Goal: Task Accomplishment & Management: Manage account settings

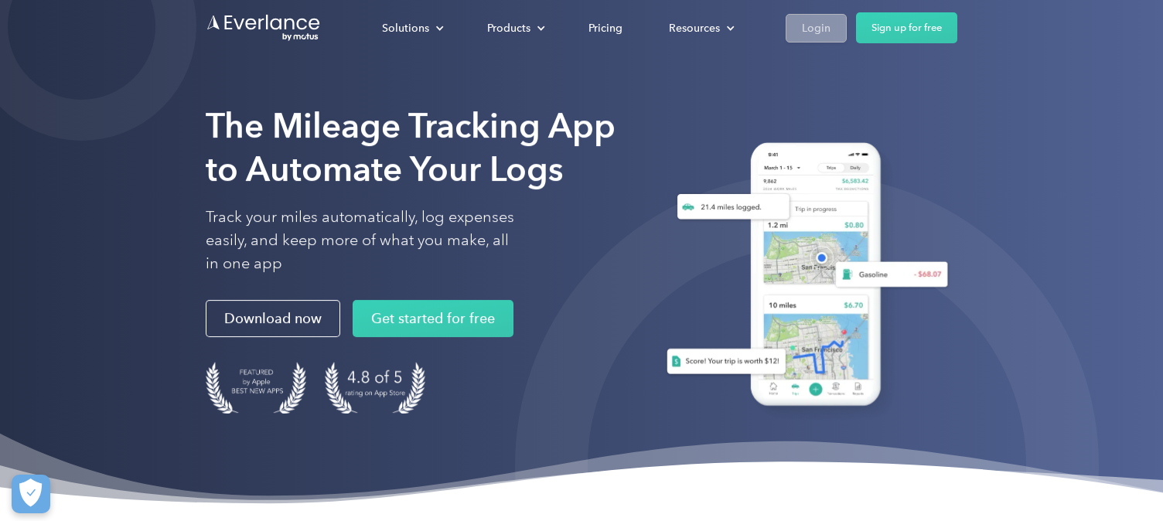
click at [833, 26] on link "Login" at bounding box center [816, 28] width 61 height 29
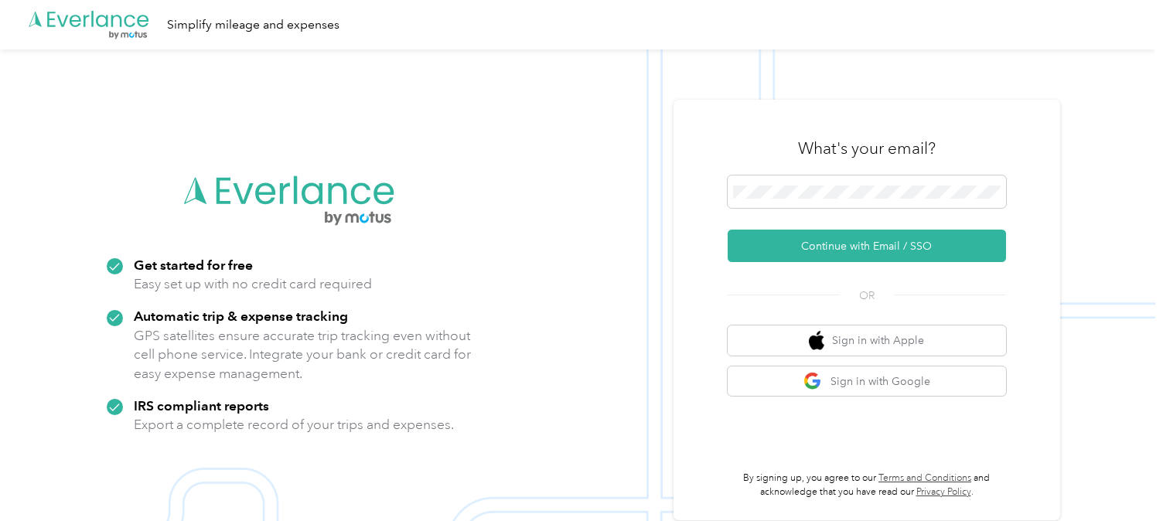
click at [1034, 163] on div "What's your email? Continue with Email / SSO OR Sign in with Apple Sign in with…" at bounding box center [866, 310] width 387 height 421
click at [939, 383] on button "Sign in with Google" at bounding box center [867, 381] width 278 height 30
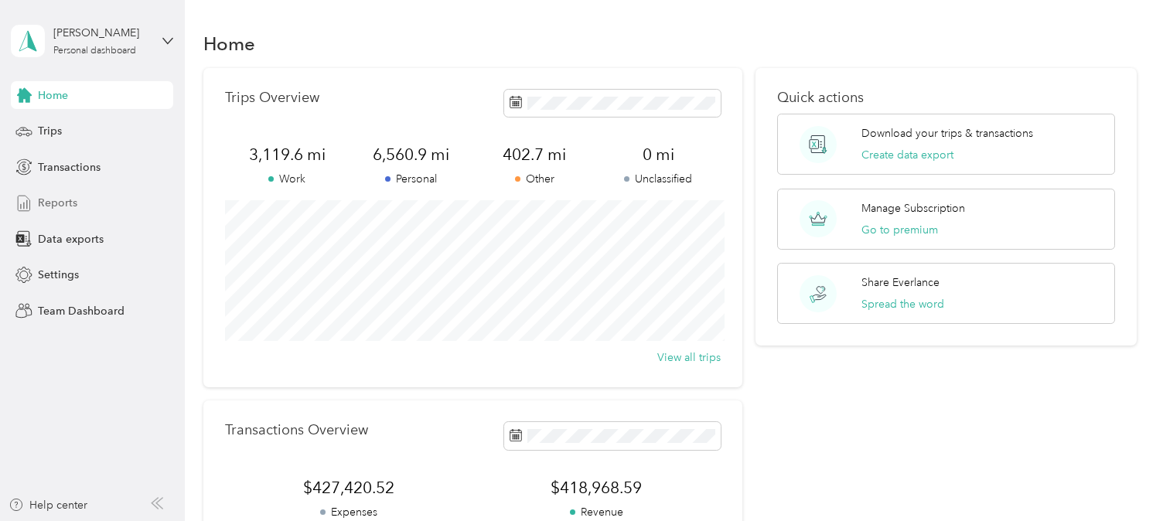
click at [113, 196] on div "Reports" at bounding box center [92, 203] width 162 height 28
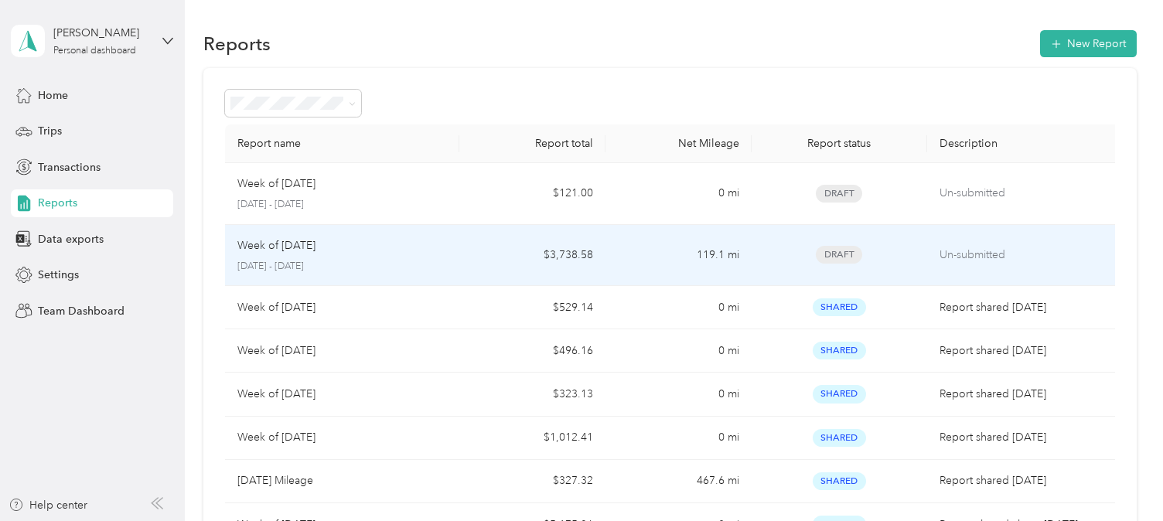
click at [315, 239] on p "Week of [DATE]" at bounding box center [276, 245] width 78 height 17
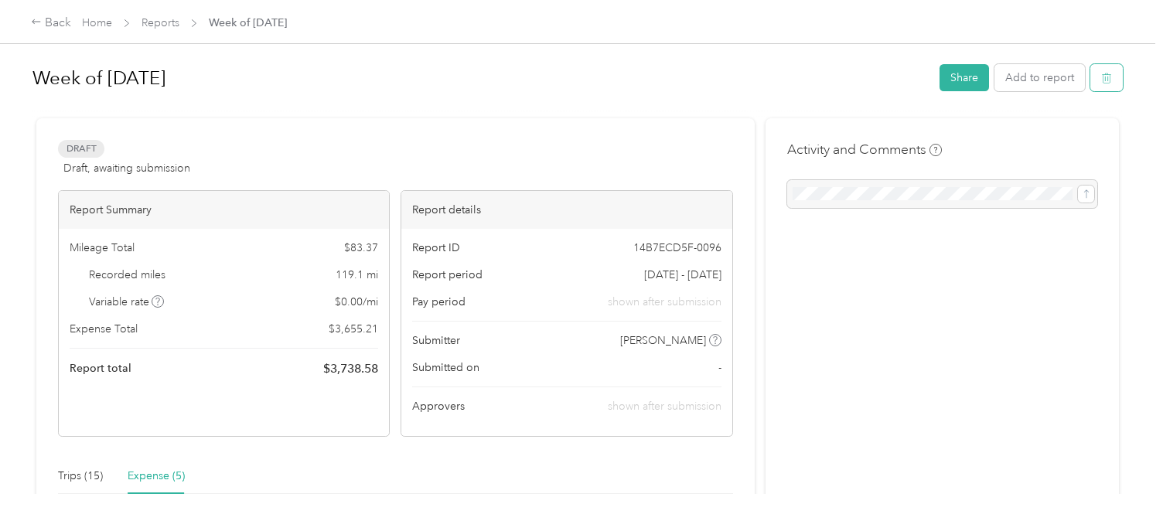
click at [1106, 77] on button "button" at bounding box center [1106, 77] width 32 height 27
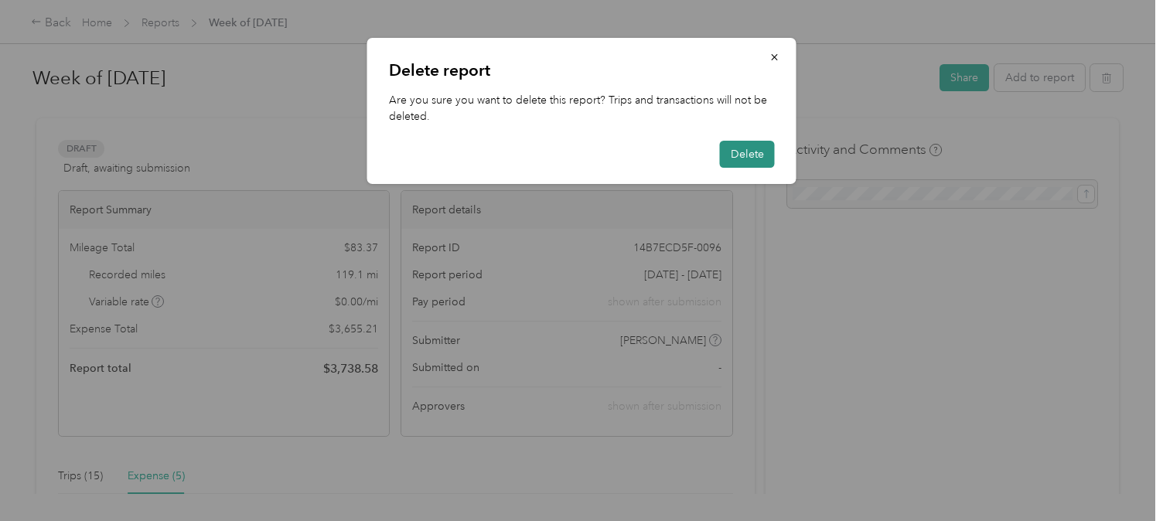
click at [740, 164] on button "Delete" at bounding box center [747, 154] width 55 height 27
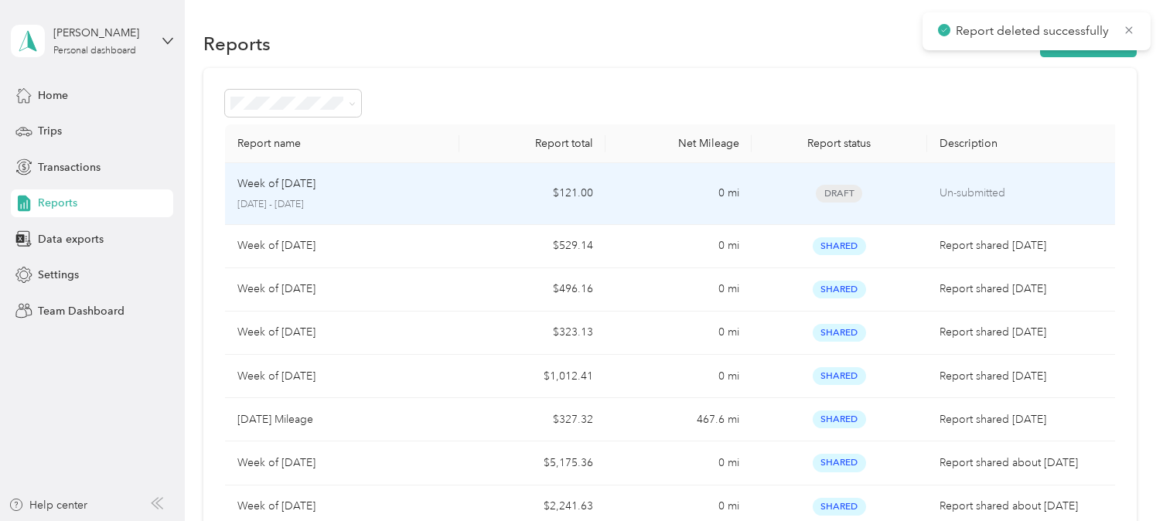
click at [426, 187] on div "Week of [DATE]" at bounding box center [342, 184] width 210 height 17
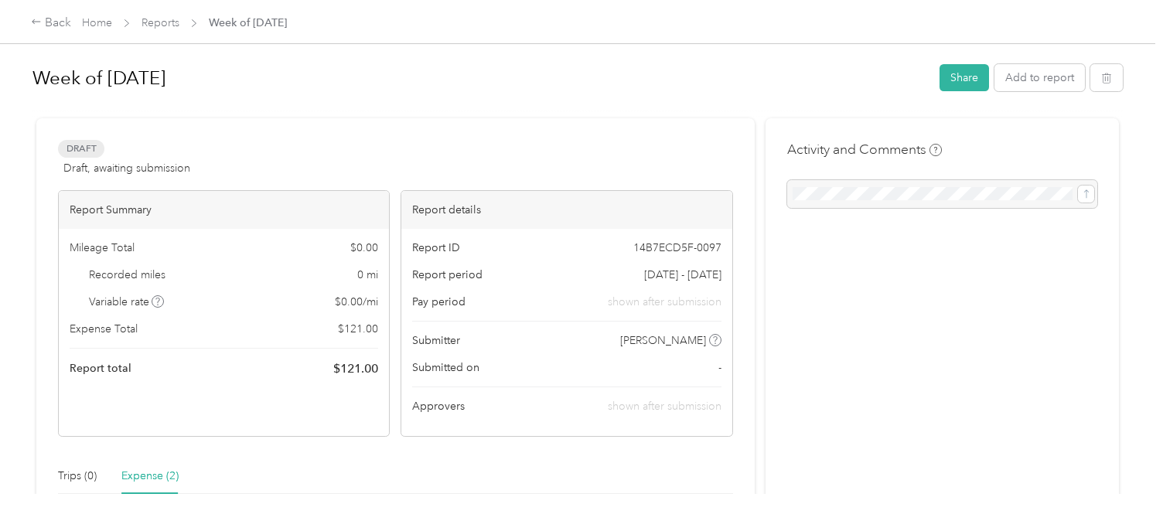
click at [1135, 71] on div "Week of [DATE] Share Add to report Draft Draft, awaiting submission View activi…" at bounding box center [577, 247] width 1155 height 494
click at [1123, 77] on button "button" at bounding box center [1106, 77] width 32 height 27
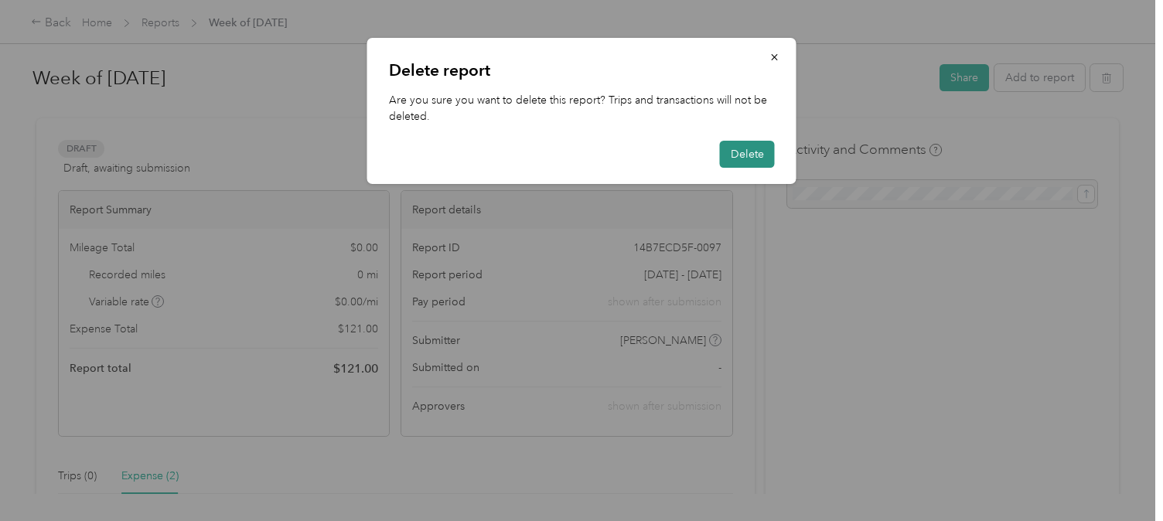
click at [765, 153] on button "Delete" at bounding box center [747, 154] width 55 height 27
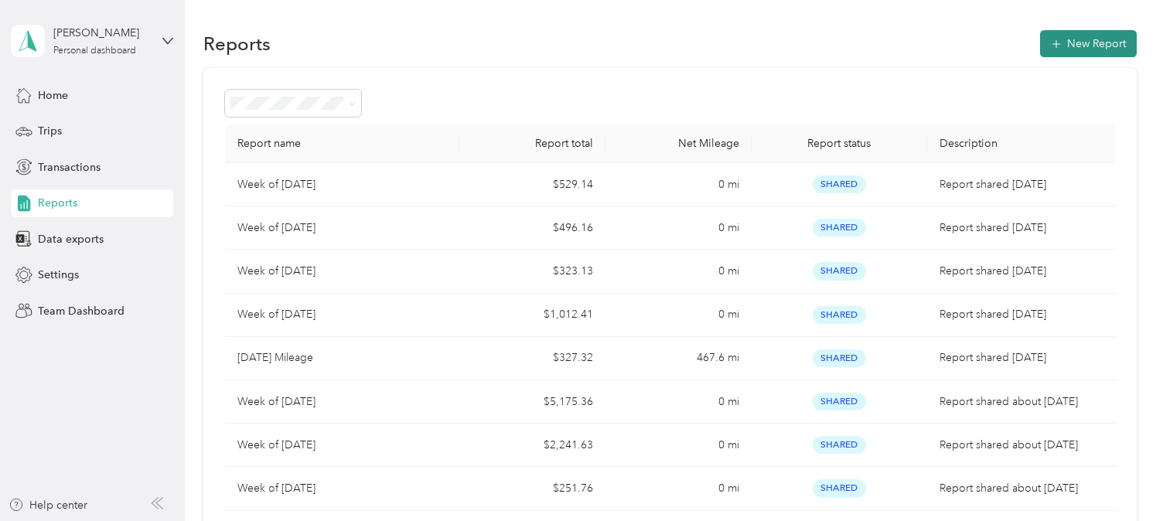
click at [1064, 46] on icon "button" at bounding box center [1055, 43] width 15 height 15
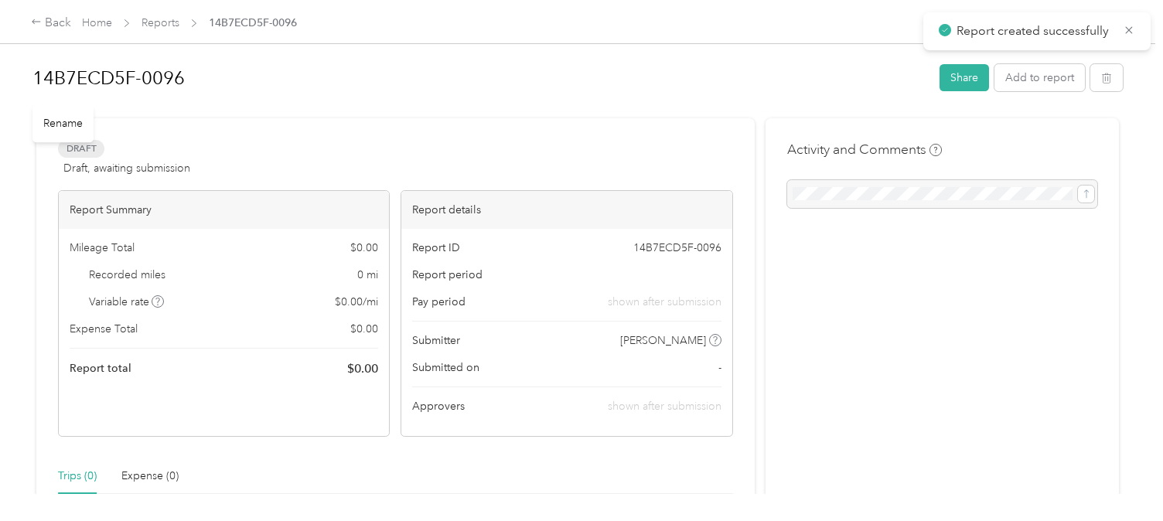
click at [105, 73] on h1 "14B7ECD5F-0096" at bounding box center [480, 78] width 896 height 37
click at [631, 150] on div "Draft Draft, awaiting submission View activity & comments" at bounding box center [395, 158] width 675 height 37
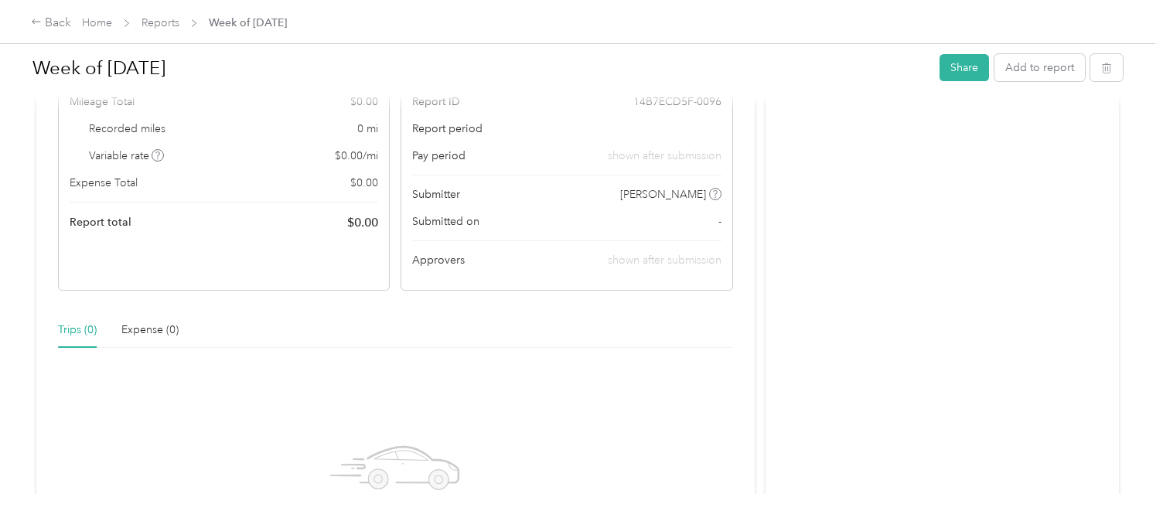
scroll to position [379, 0]
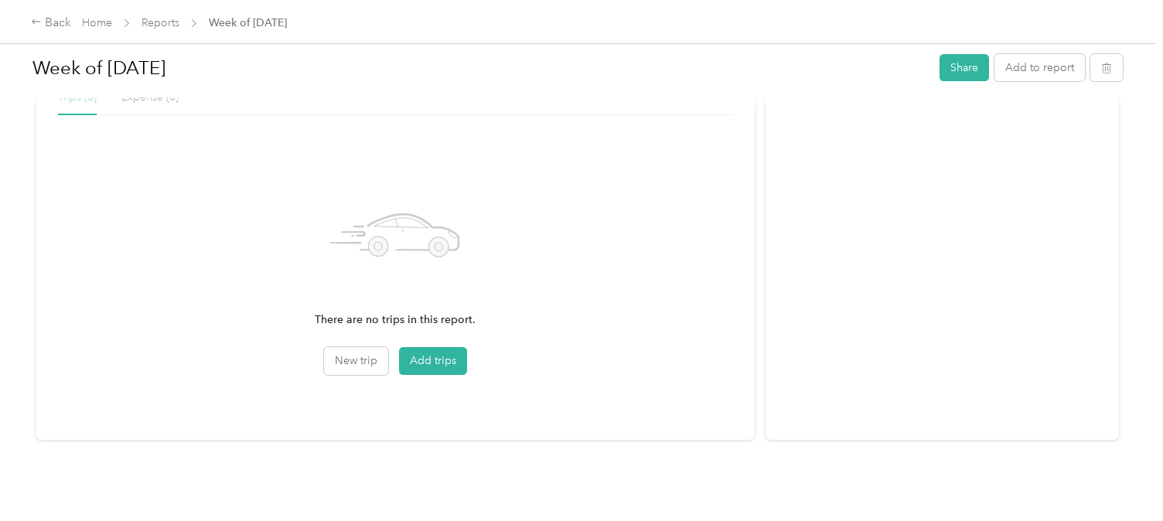
click at [127, 102] on div at bounding box center [577, 102] width 1090 height 16
click at [139, 99] on div at bounding box center [577, 102] width 1090 height 16
click at [160, 99] on div at bounding box center [577, 102] width 1090 height 16
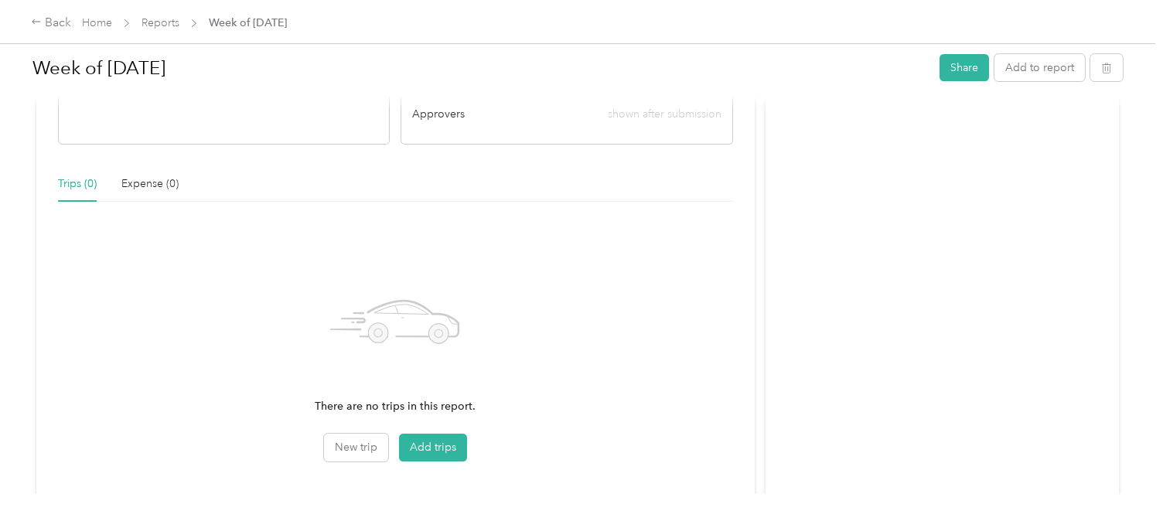
scroll to position [255, 0]
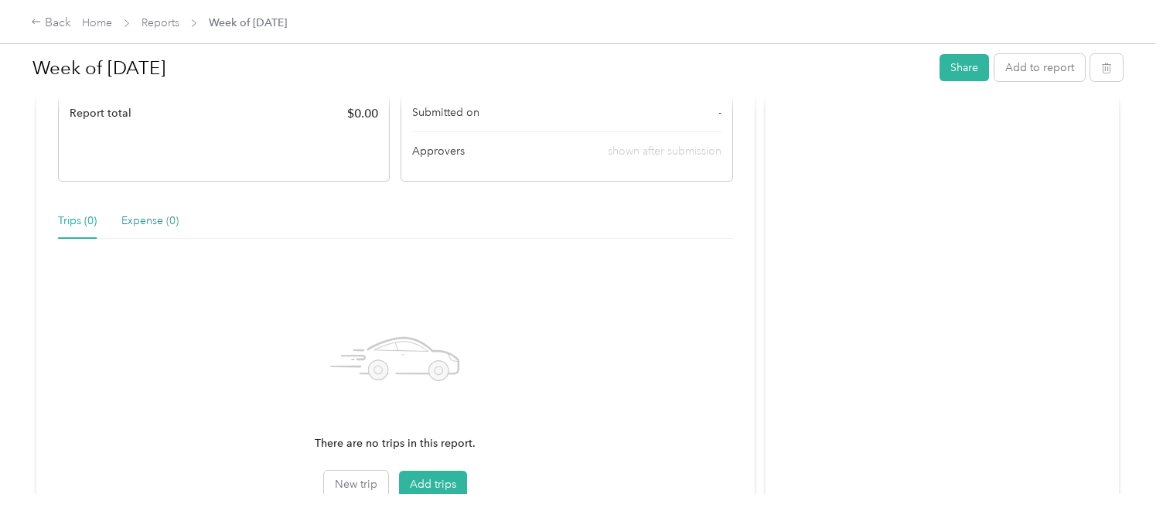
click at [131, 215] on div "Expense (0)" at bounding box center [149, 221] width 57 height 17
click at [478, 484] on button "Add expenses" at bounding box center [445, 485] width 93 height 28
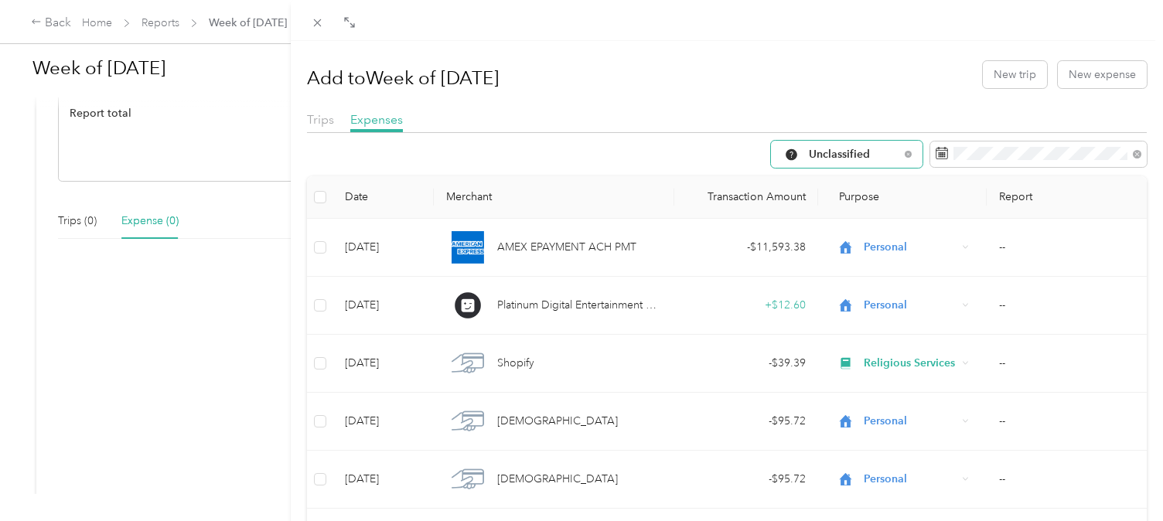
click at [815, 157] on span "Unclassified" at bounding box center [854, 154] width 90 height 11
click at [816, 233] on span "Work" at bounding box center [860, 237] width 103 height 16
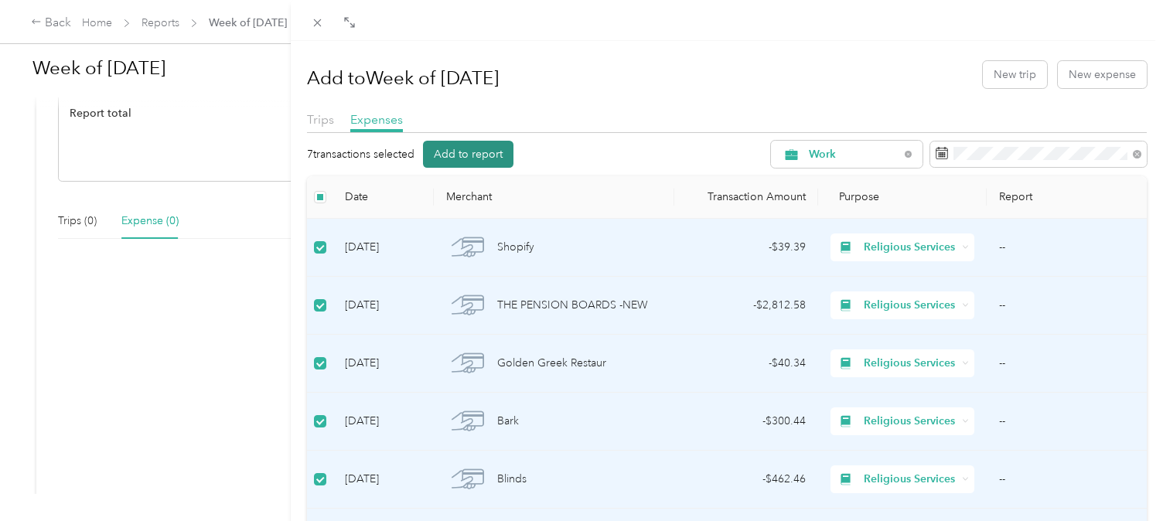
click at [474, 157] on button "Add to report" at bounding box center [468, 154] width 90 height 27
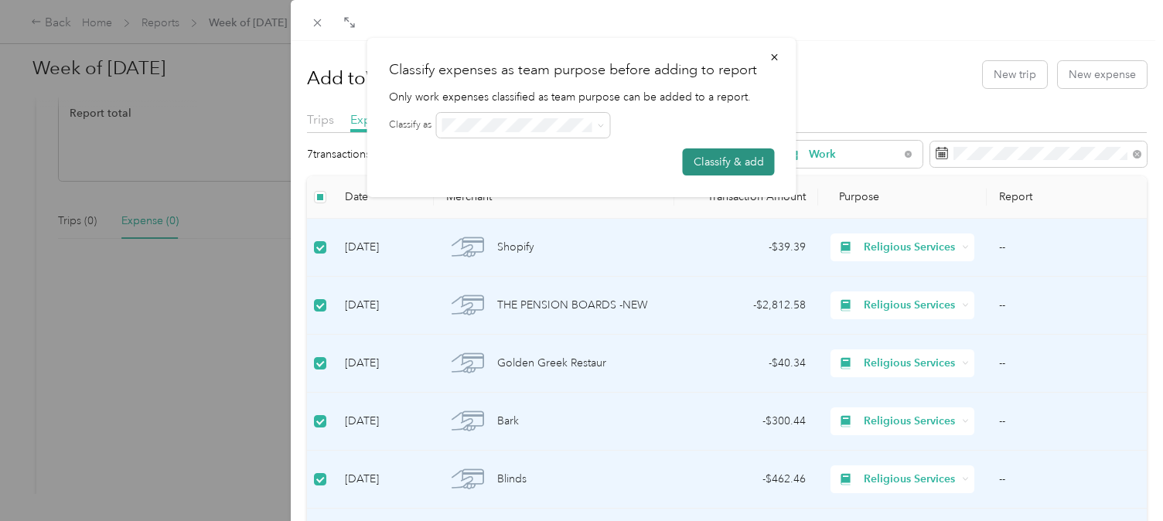
click at [712, 158] on button "Classify & add" at bounding box center [729, 161] width 92 height 27
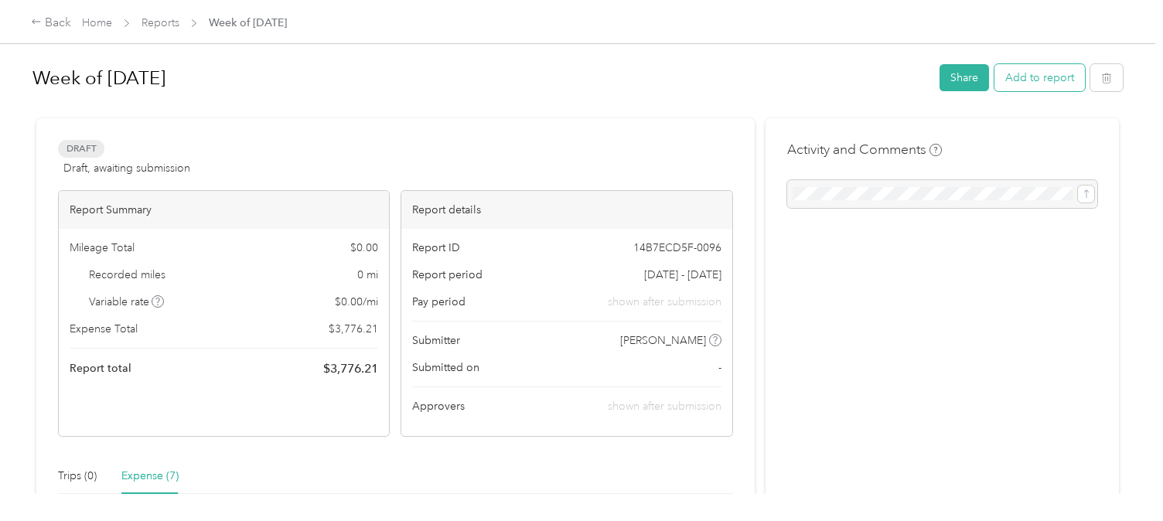
click at [1035, 81] on button "Add to report" at bounding box center [1039, 77] width 90 height 27
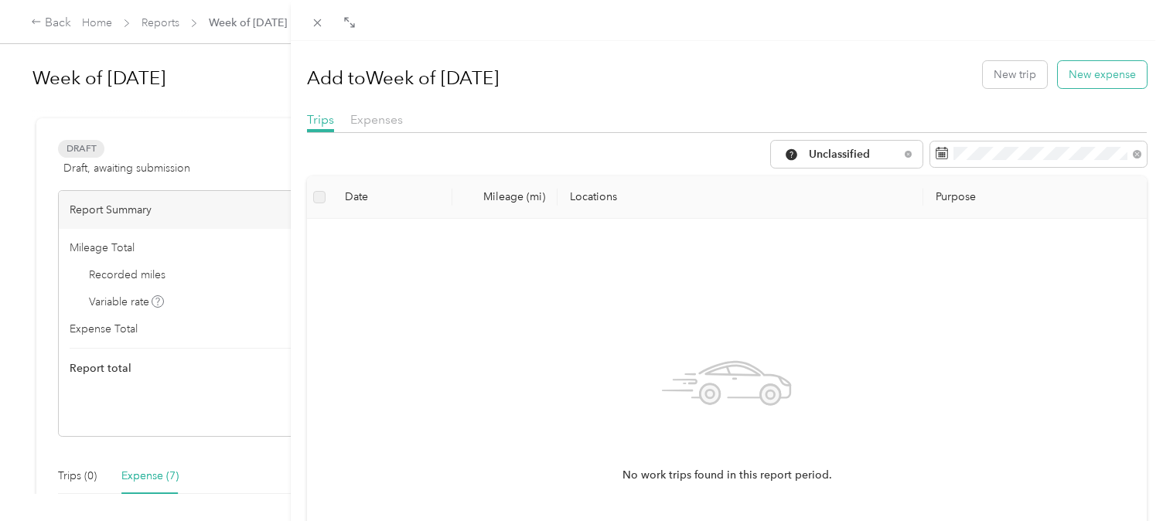
click at [1062, 76] on button "New expense" at bounding box center [1102, 74] width 89 height 27
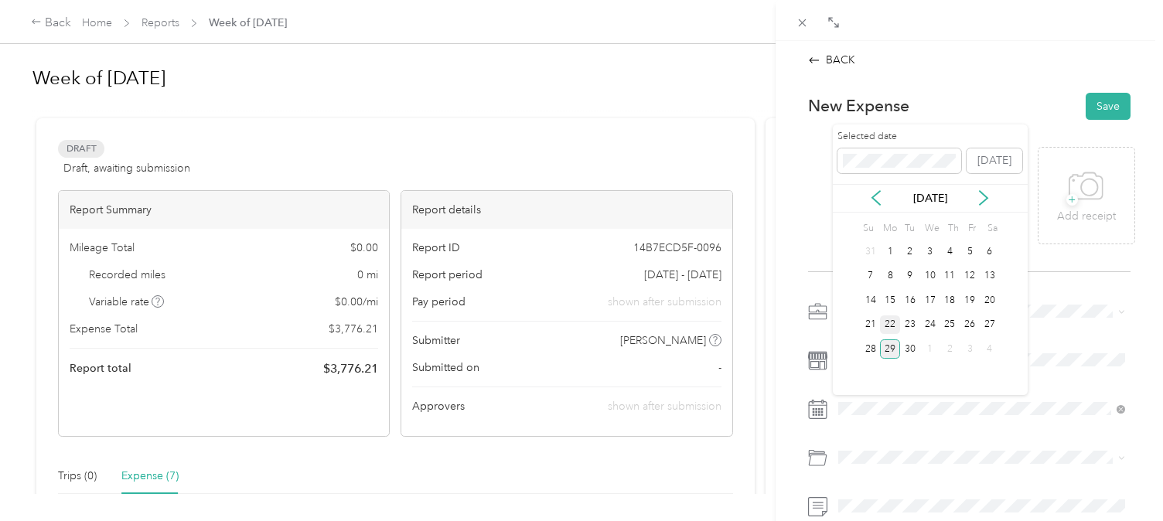
click at [893, 320] on div "22" at bounding box center [890, 324] width 20 height 19
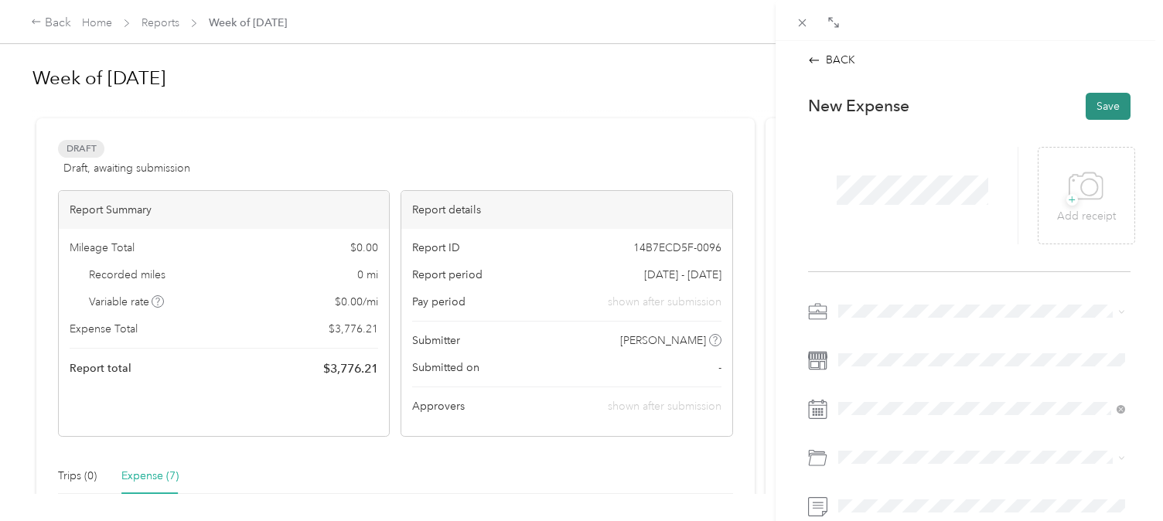
click at [1110, 109] on button "Save" at bounding box center [1108, 106] width 45 height 27
click at [829, 59] on div "BACK" at bounding box center [831, 60] width 47 height 16
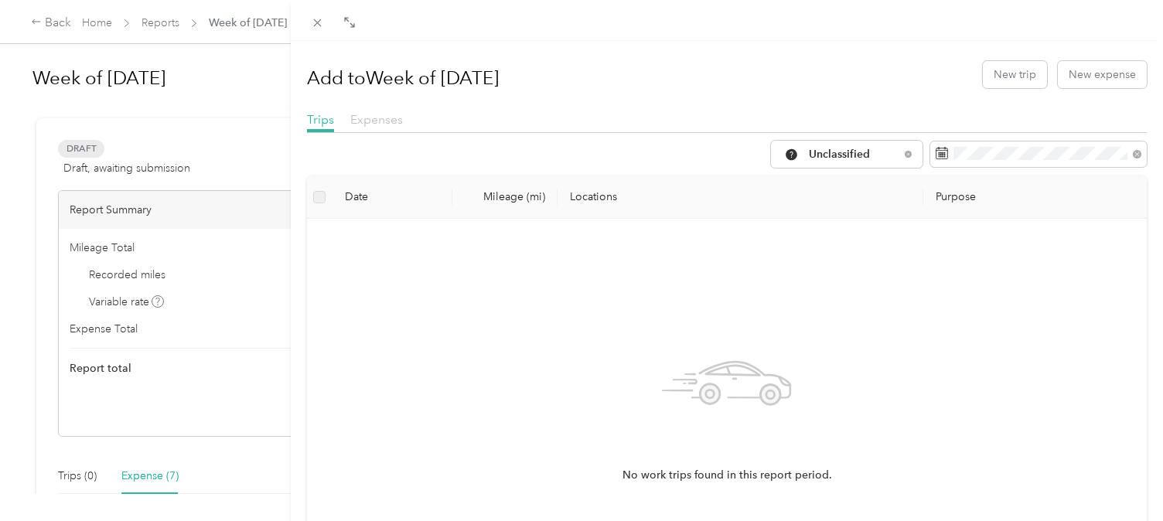
click at [362, 114] on span "Expenses" at bounding box center [376, 119] width 53 height 15
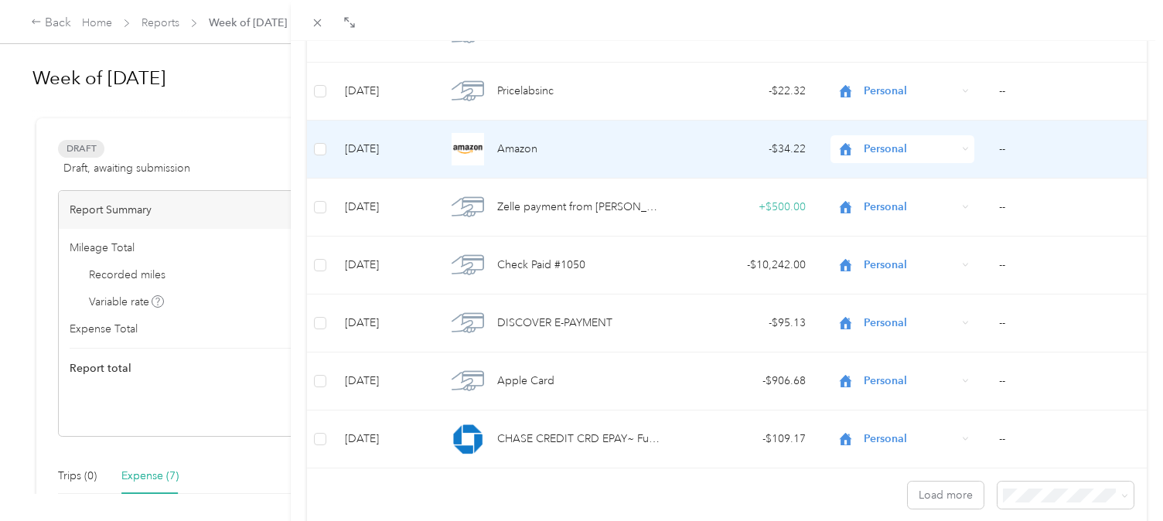
scroll to position [965, 0]
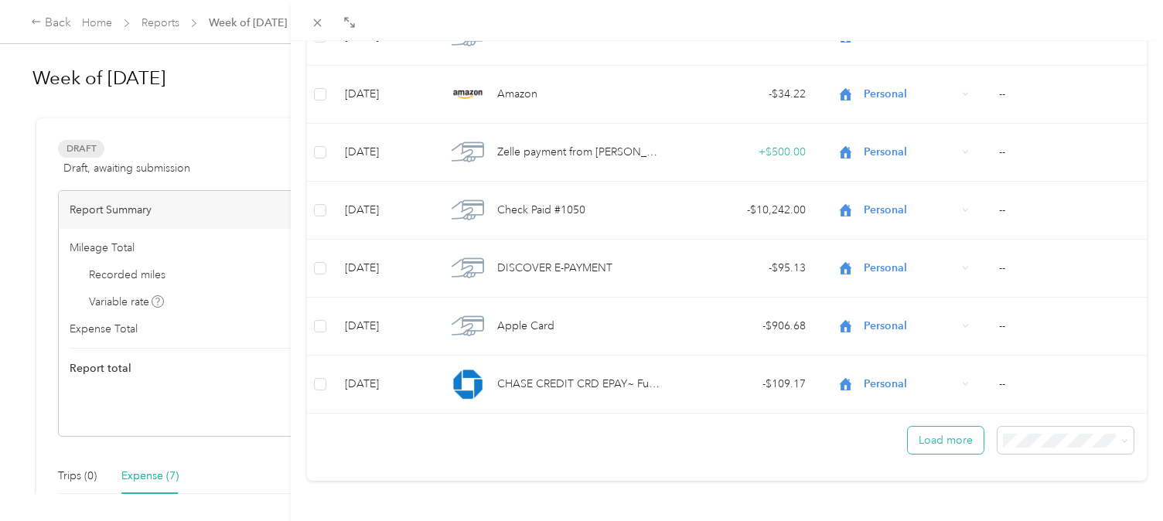
click at [952, 440] on button "Load more" at bounding box center [946, 440] width 76 height 27
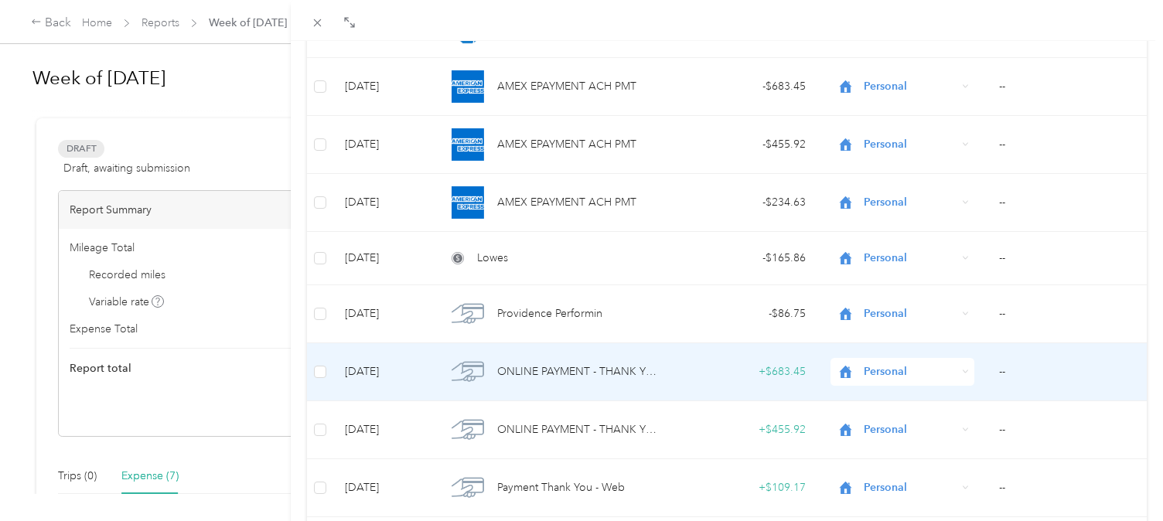
scroll to position [1322, 0]
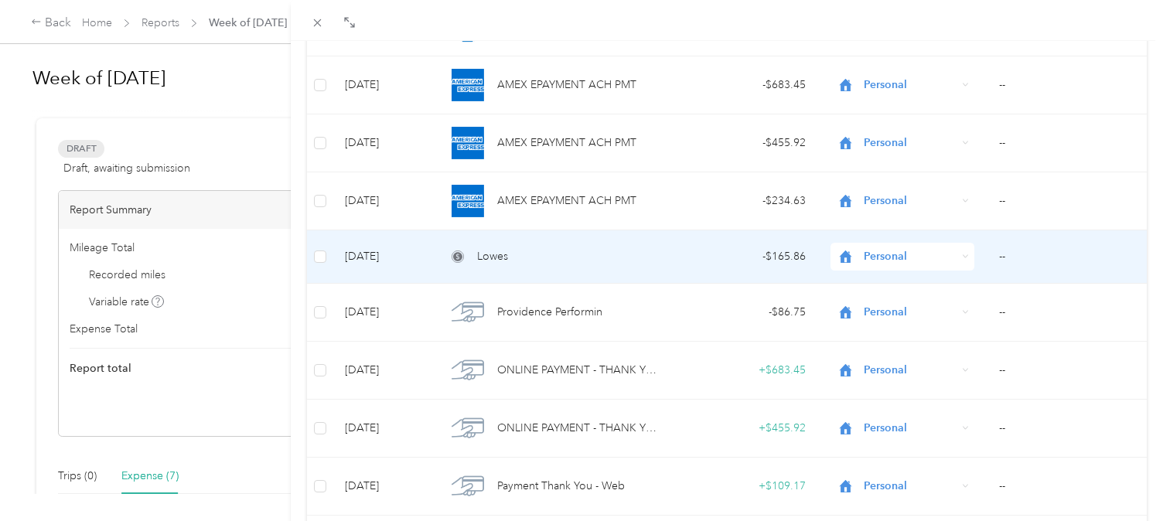
click at [873, 250] on span "Personal" at bounding box center [911, 256] width 94 height 17
click at [880, 289] on li "Work" at bounding box center [902, 281] width 144 height 27
click at [524, 257] on div "Lowes" at bounding box center [554, 256] width 216 height 17
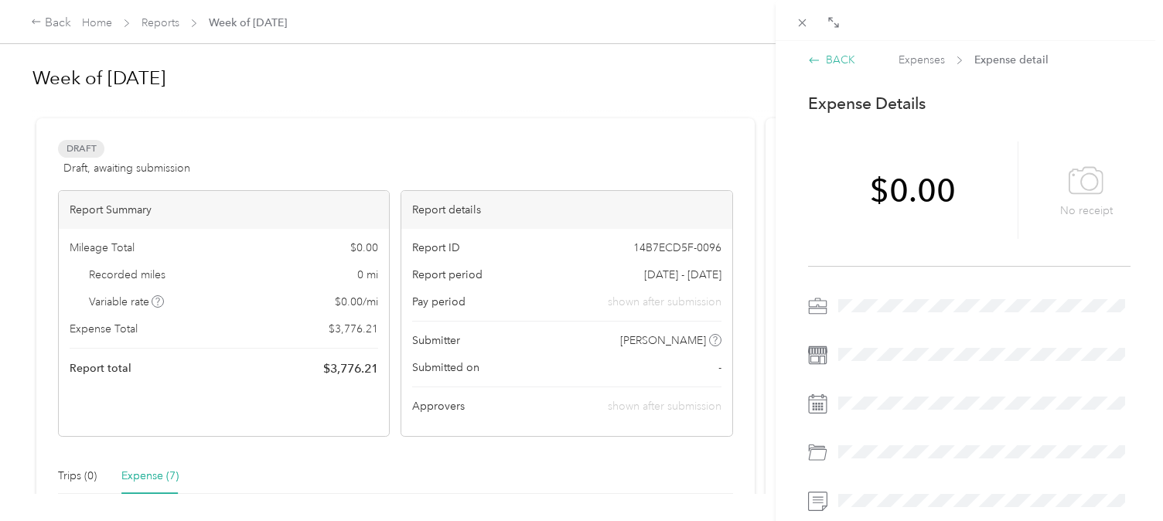
click at [826, 59] on div "BACK" at bounding box center [831, 60] width 47 height 16
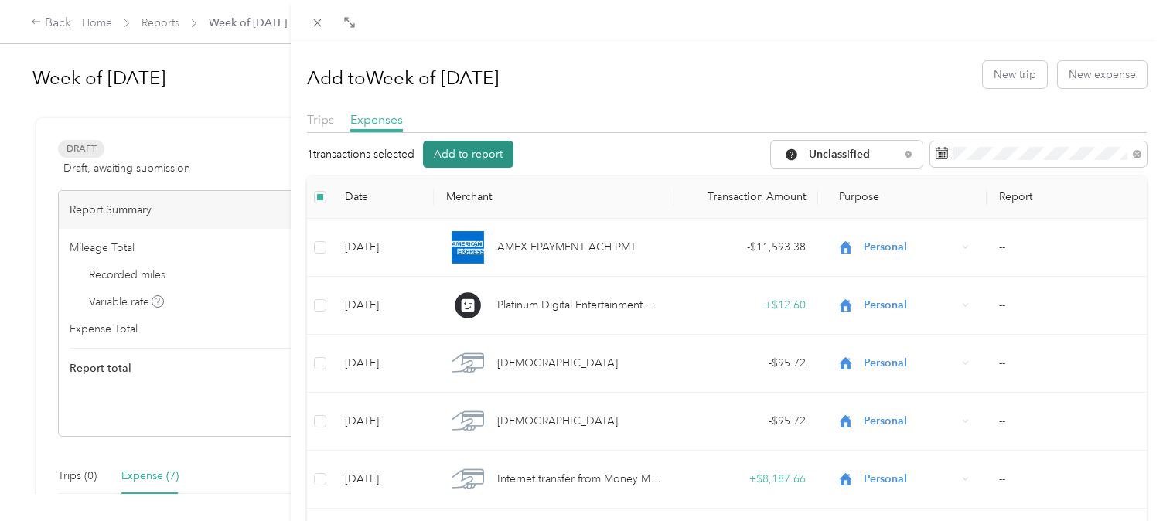
click at [463, 155] on button "Add to report" at bounding box center [468, 154] width 90 height 27
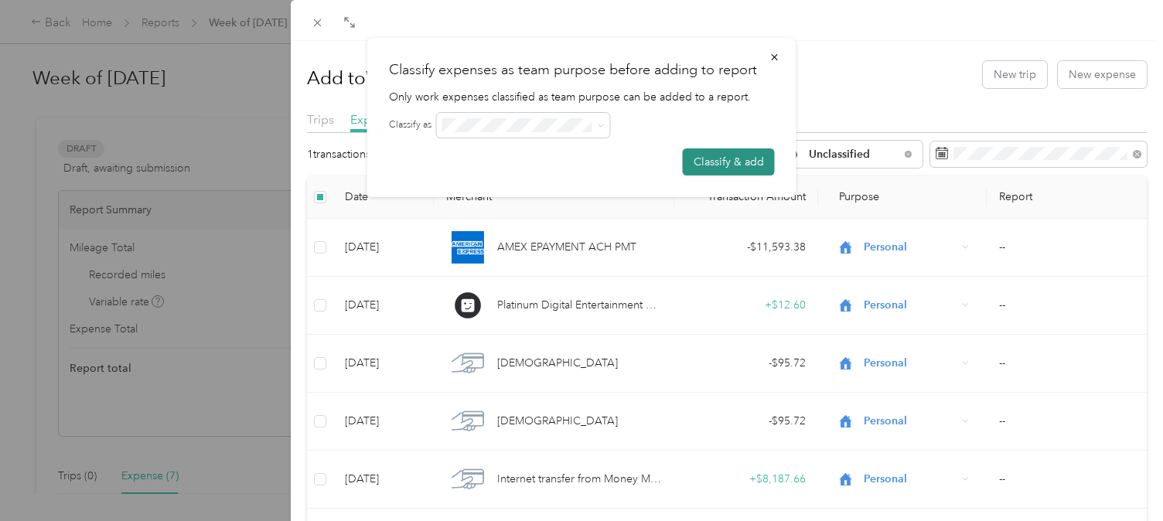
drag, startPoint x: 760, startPoint y: 179, endPoint x: 734, endPoint y: 167, distance: 29.1
click at [755, 177] on div "Classify expenses as team purpose before adding to report Only work expenses cl…" at bounding box center [581, 117] width 429 height 159
click at [706, 154] on button "Classify & add" at bounding box center [729, 161] width 92 height 27
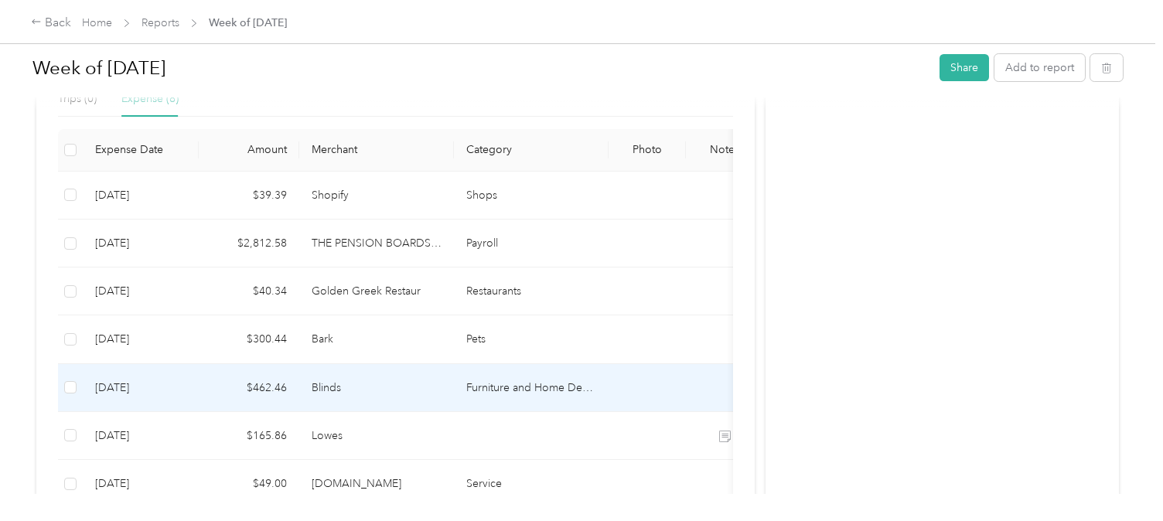
scroll to position [415, 0]
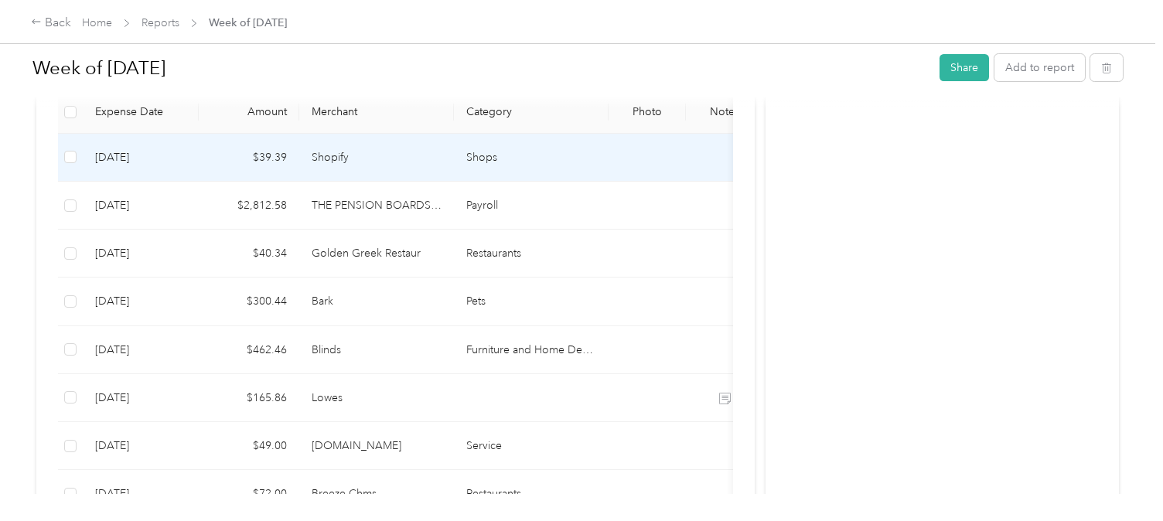
click at [412, 149] on td "Shopify" at bounding box center [376, 158] width 155 height 48
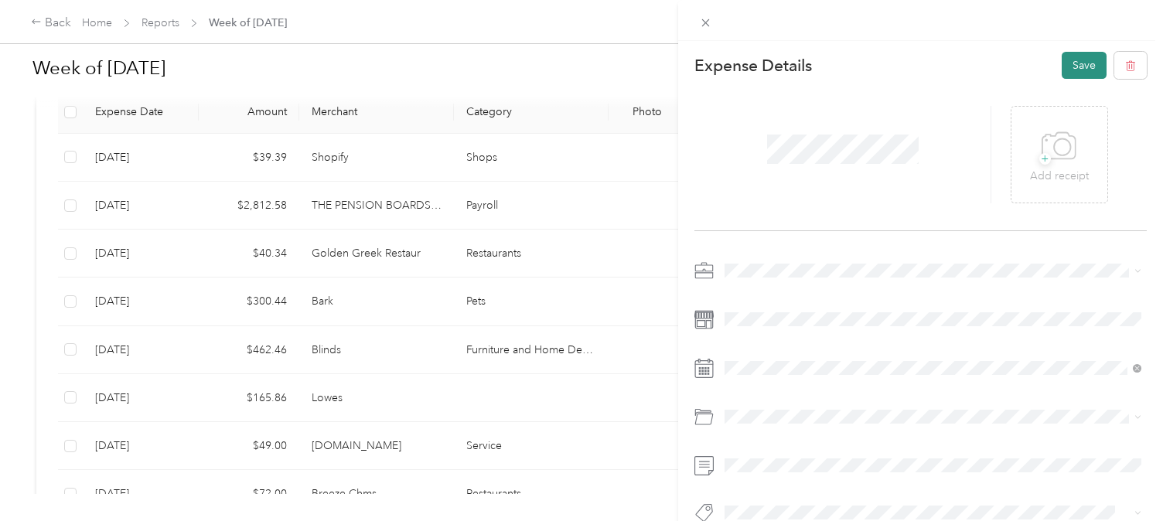
click at [1088, 66] on button "Save" at bounding box center [1084, 65] width 45 height 27
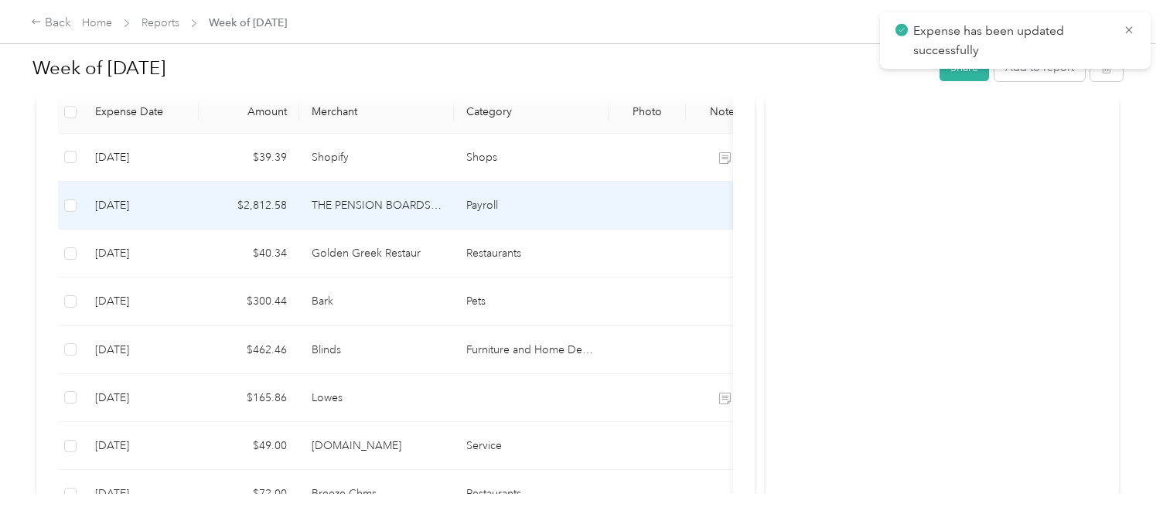
click at [544, 200] on td "Payroll" at bounding box center [531, 206] width 155 height 48
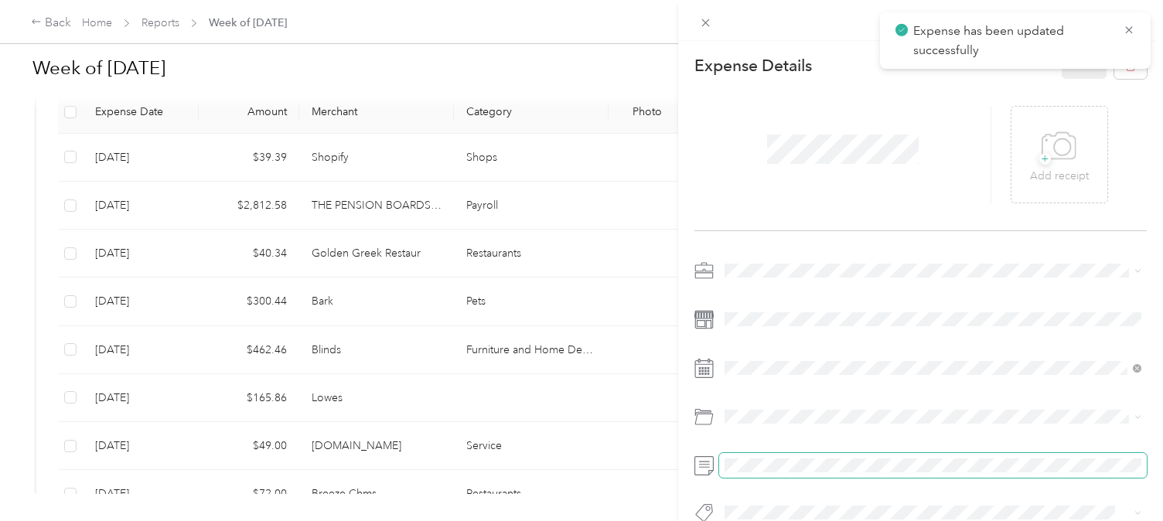
click at [808, 475] on span at bounding box center [933, 465] width 428 height 25
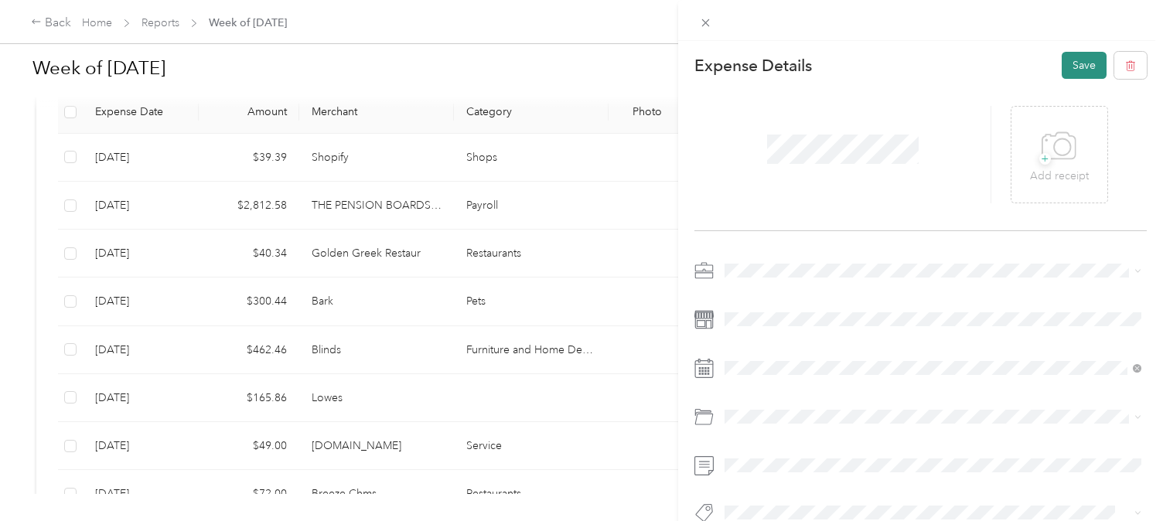
click at [1078, 77] on button "Save" at bounding box center [1084, 65] width 45 height 27
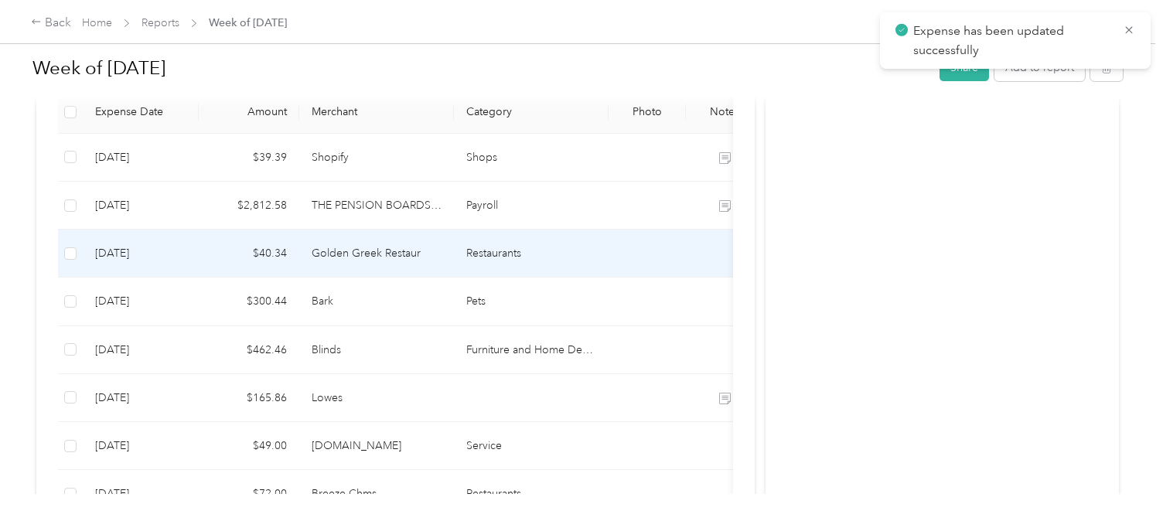
click at [650, 245] on td at bounding box center [646, 254] width 77 height 48
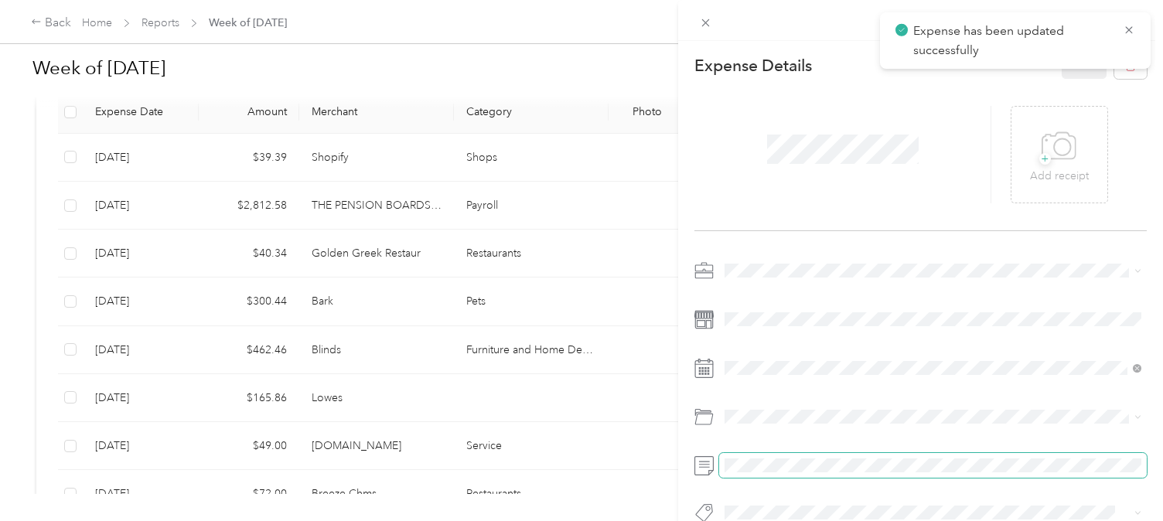
click at [772, 474] on span at bounding box center [933, 465] width 428 height 25
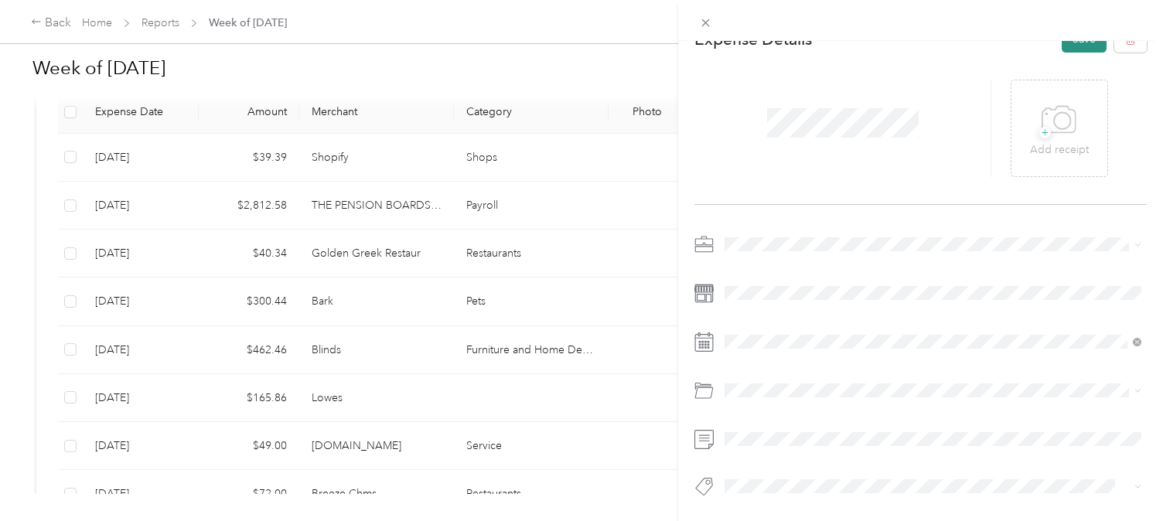
click at [1072, 48] on button "Save" at bounding box center [1084, 39] width 45 height 27
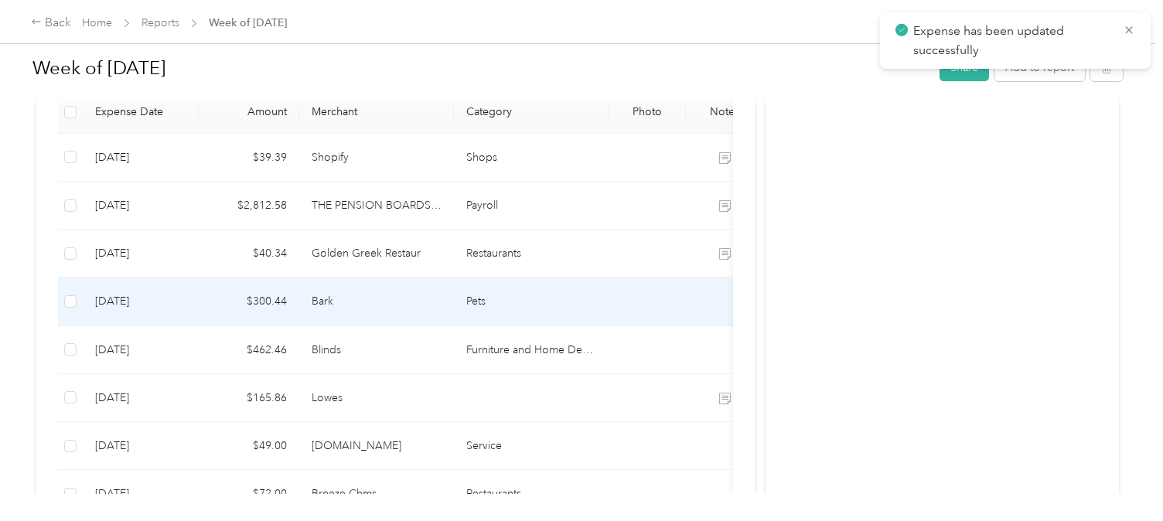
click at [639, 304] on td at bounding box center [646, 302] width 77 height 48
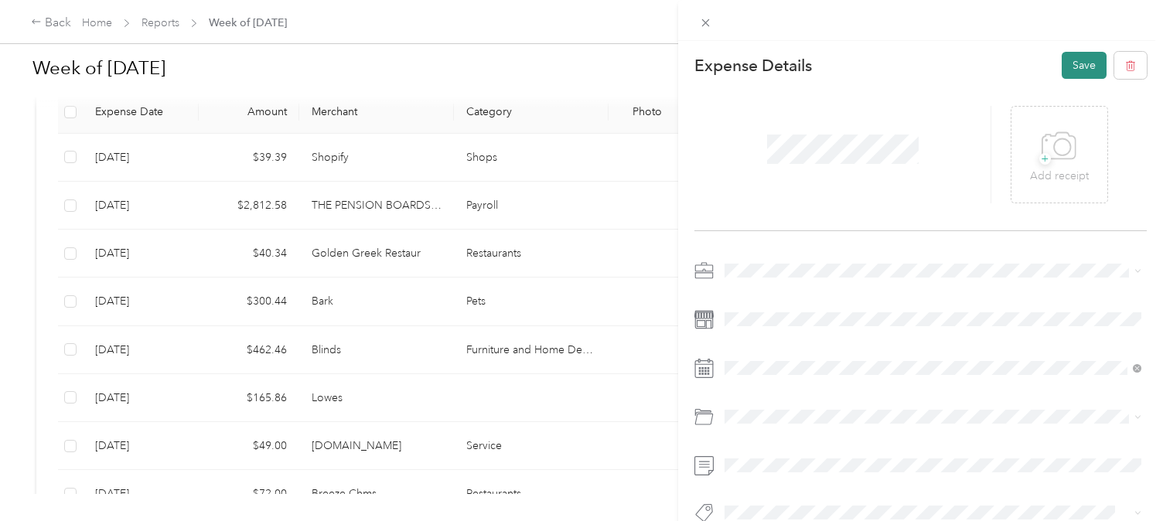
click at [1073, 60] on button "Save" at bounding box center [1084, 65] width 45 height 27
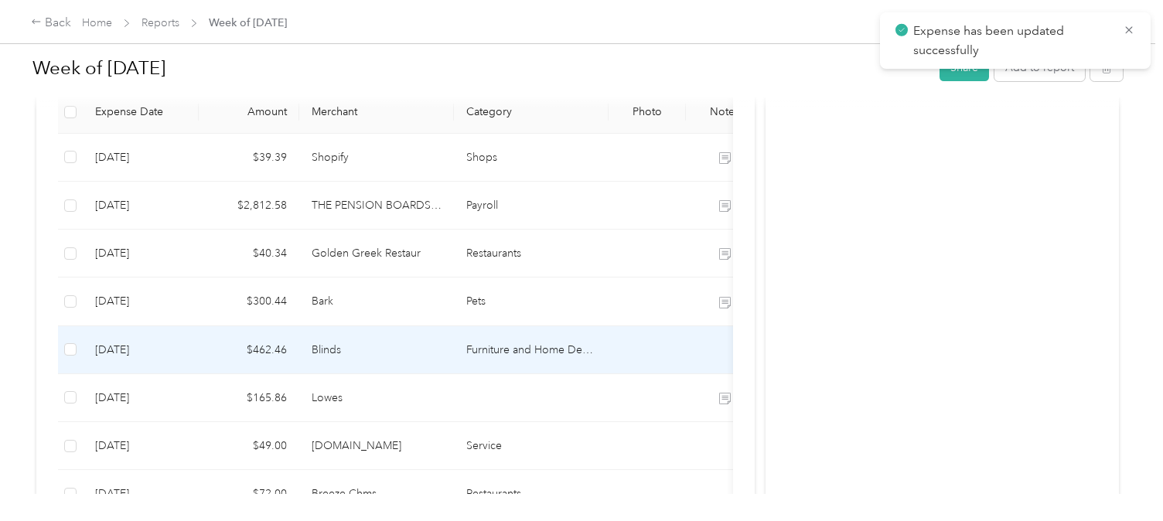
click at [675, 359] on td at bounding box center [646, 350] width 77 height 48
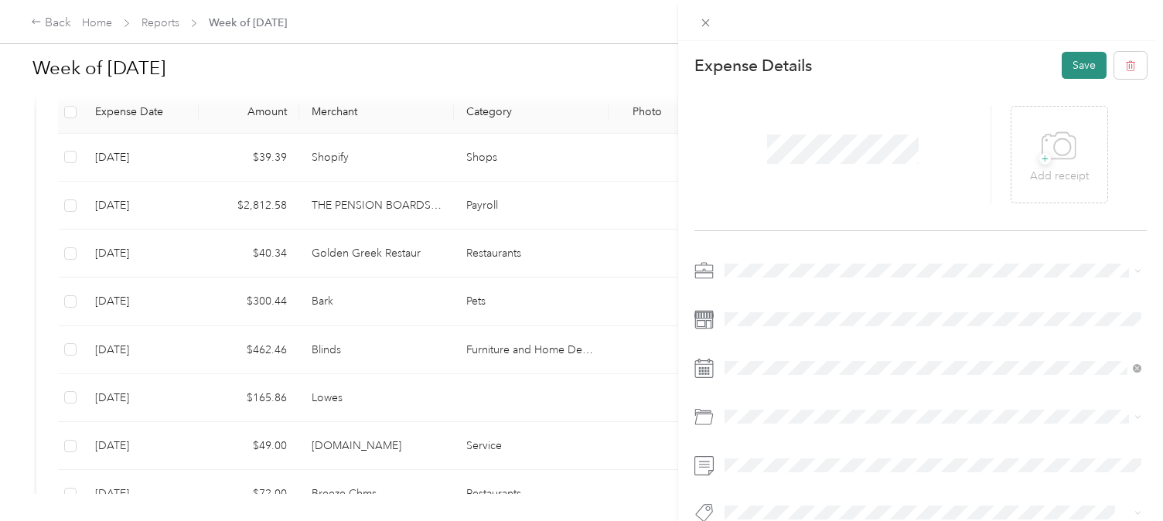
click at [1082, 63] on button "Save" at bounding box center [1084, 65] width 45 height 27
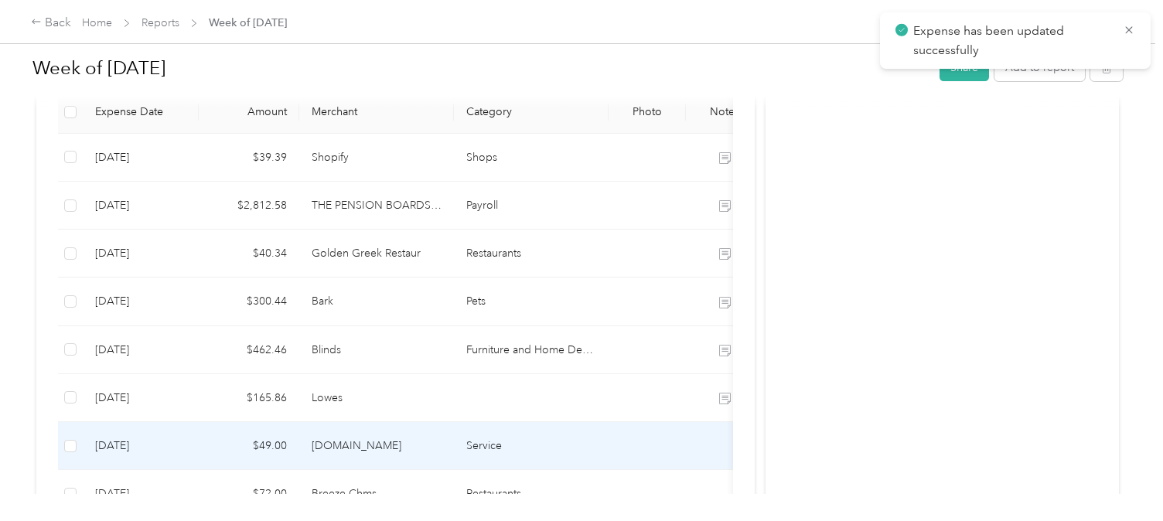
click at [695, 440] on td at bounding box center [724, 446] width 77 height 48
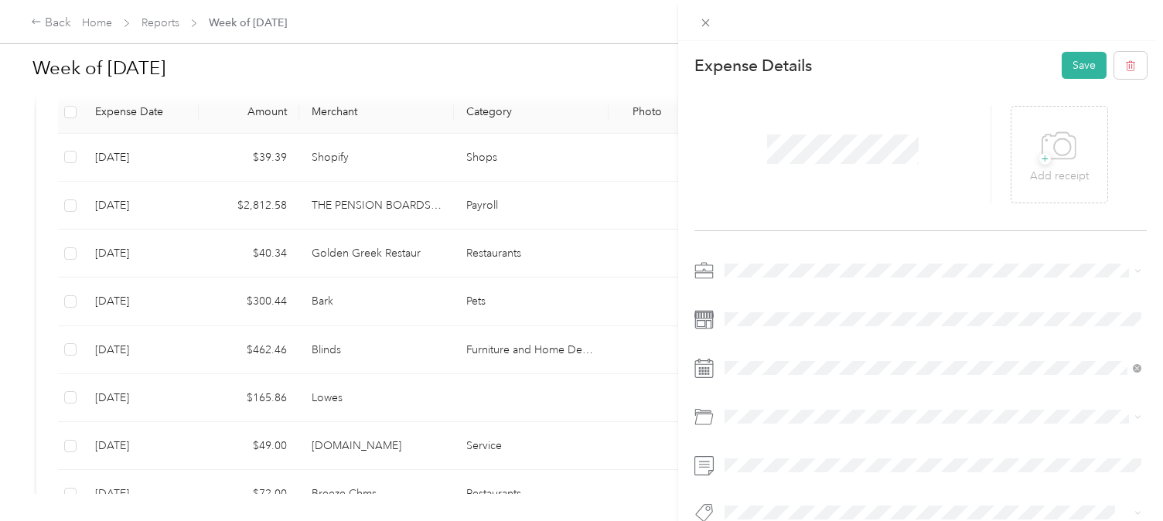
drag, startPoint x: 1083, startPoint y: 58, endPoint x: 1042, endPoint y: 76, distance: 44.7
click at [1083, 58] on button "Save" at bounding box center [1084, 65] width 45 height 27
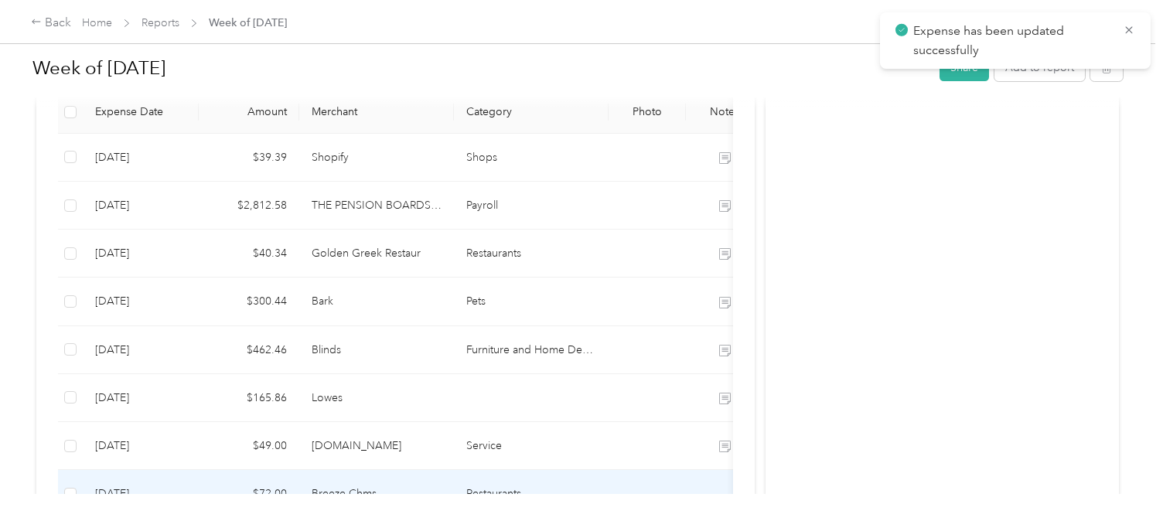
click at [703, 482] on td at bounding box center [724, 494] width 77 height 48
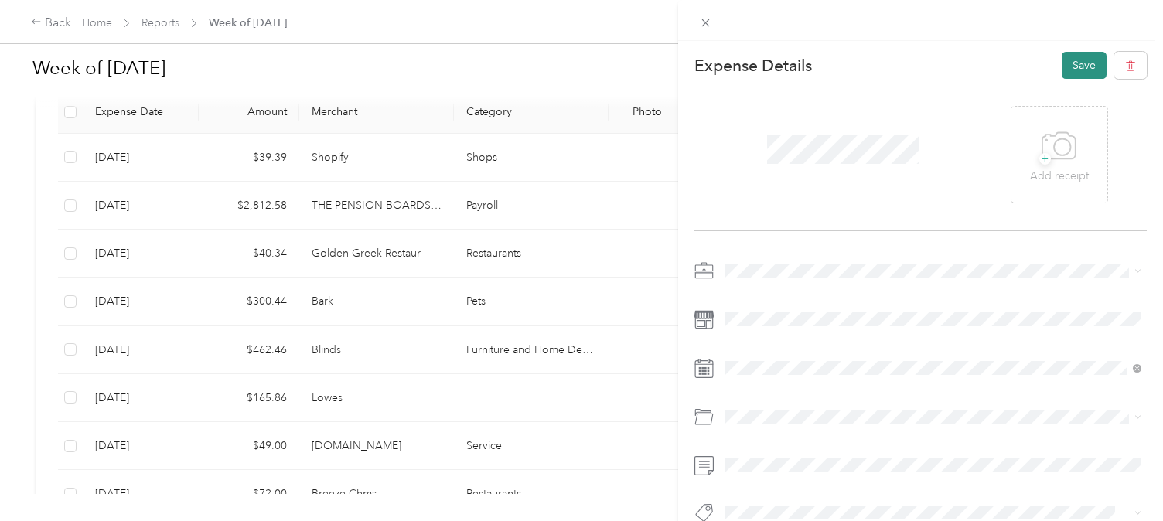
drag, startPoint x: 1090, startPoint y: 66, endPoint x: 1075, endPoint y: 74, distance: 17.0
click at [1090, 66] on button "Save" at bounding box center [1084, 65] width 45 height 27
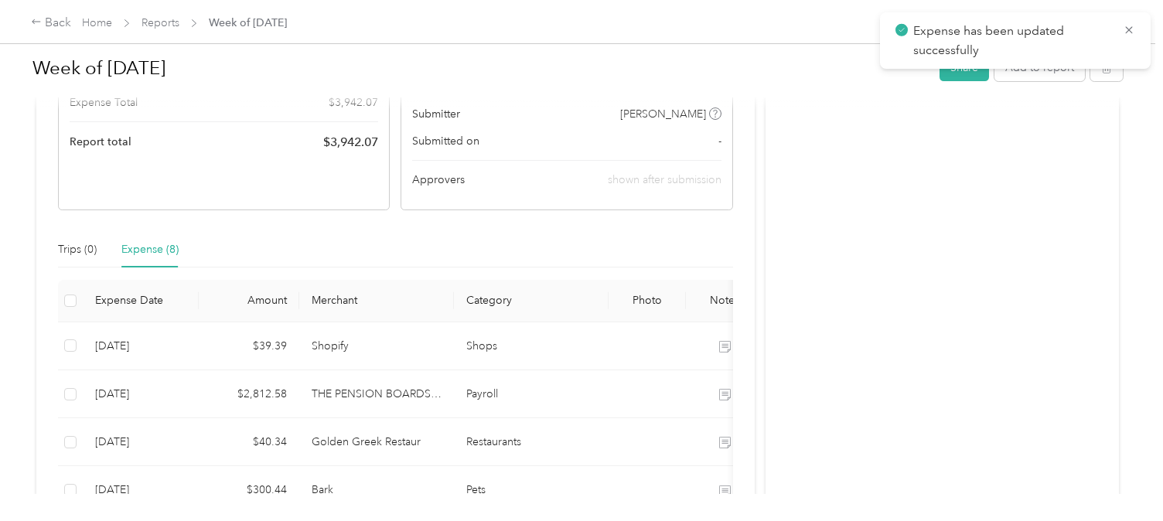
scroll to position [226, 0]
click at [976, 76] on button "Share" at bounding box center [963, 67] width 49 height 27
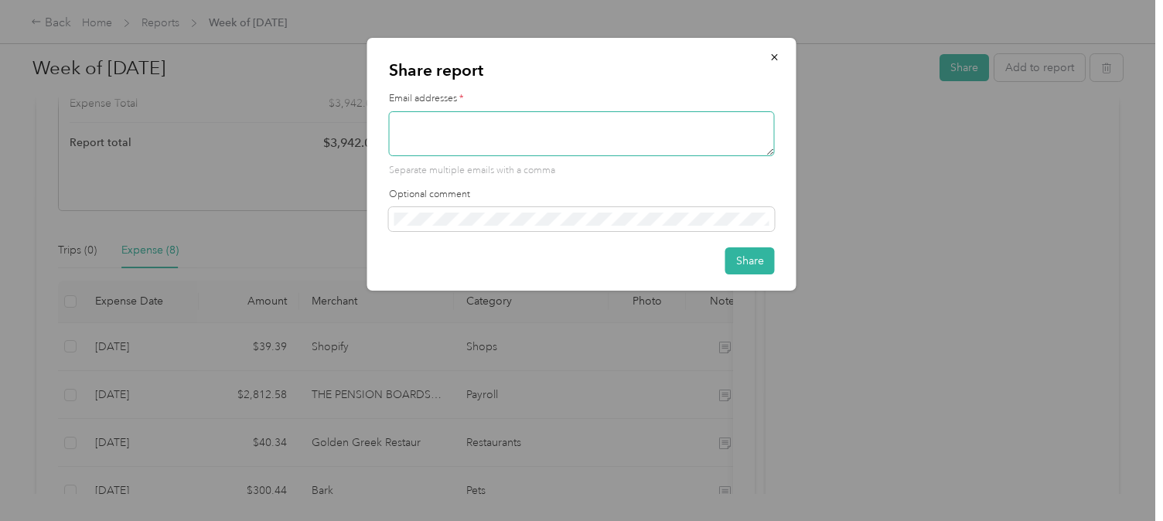
click at [570, 135] on textarea at bounding box center [582, 133] width 386 height 45
type textarea "jon@westfielducc.org"
click at [736, 254] on button "Share" at bounding box center [749, 260] width 49 height 27
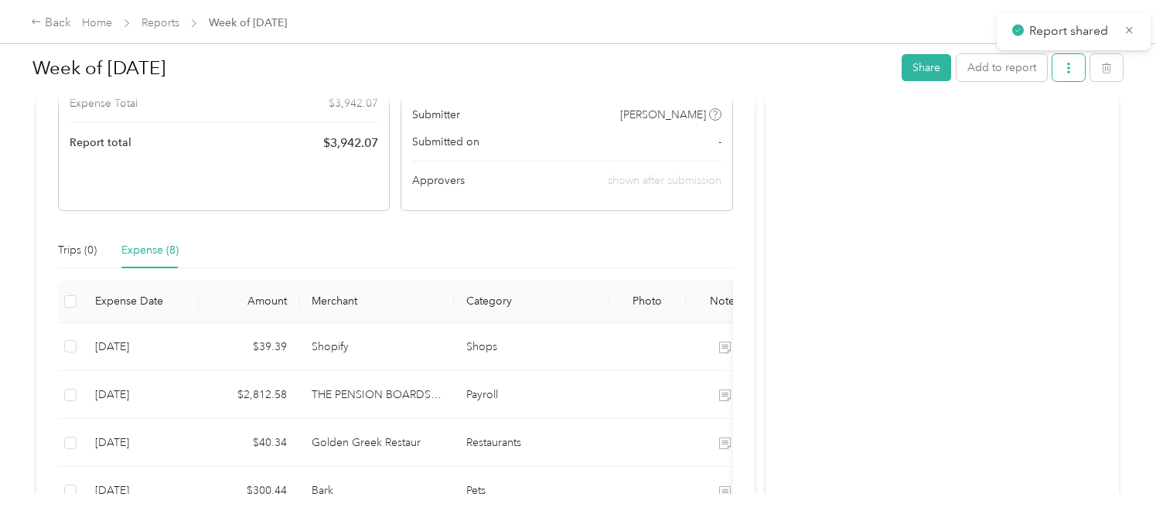
click at [1073, 68] on icon "button" at bounding box center [1068, 68] width 11 height 11
click at [1045, 120] on span "Download" at bounding box center [1032, 125] width 51 height 16
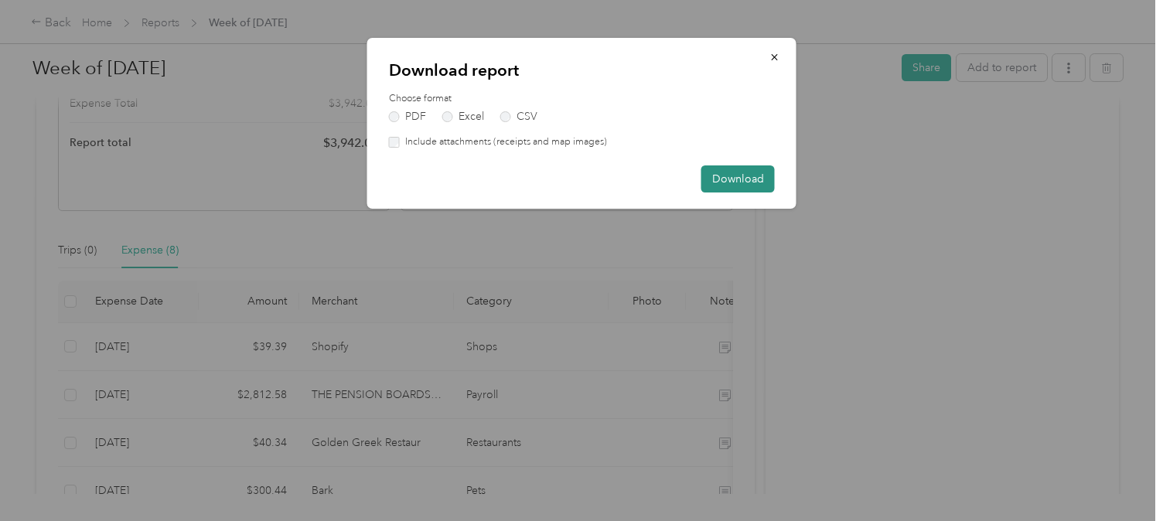
click at [718, 172] on button "Download" at bounding box center [737, 178] width 73 height 27
